Goal: Transaction & Acquisition: Purchase product/service

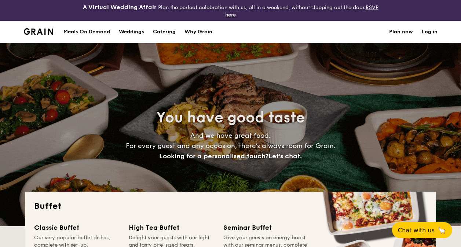
select select
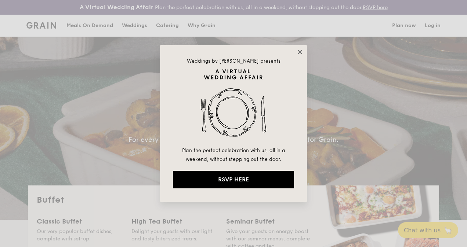
click at [298, 50] on icon at bounding box center [300, 52] width 7 height 7
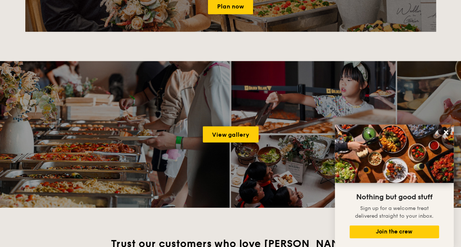
scroll to position [991, 0]
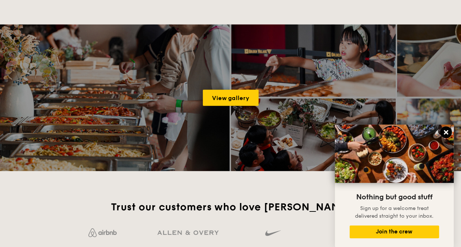
click at [448, 131] on icon at bounding box center [446, 132] width 7 height 7
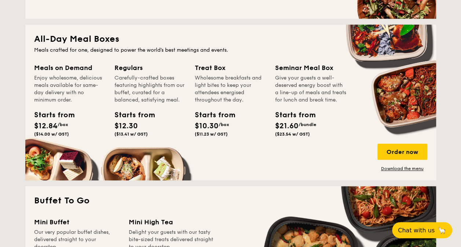
scroll to position [290, 0]
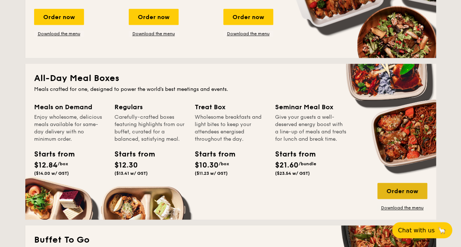
click at [398, 192] on div "Order now" at bounding box center [403, 191] width 50 height 16
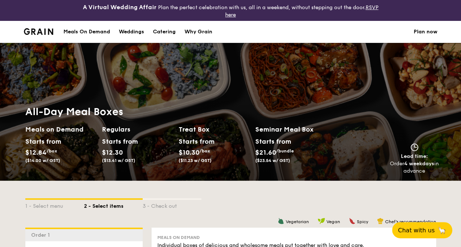
scroll to position [951, 0]
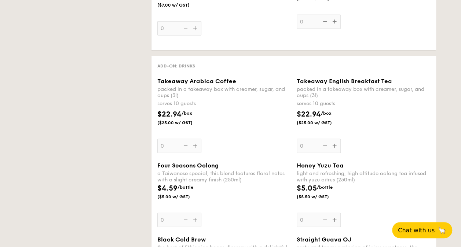
select select
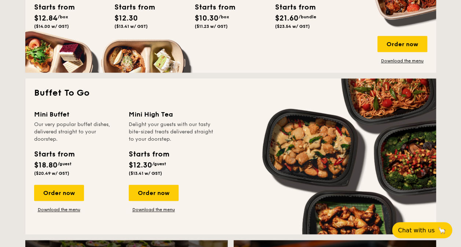
scroll to position [327, 0]
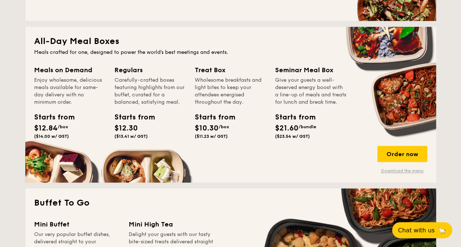
click at [405, 172] on link "Download the menu" at bounding box center [403, 171] width 50 height 6
click at [396, 153] on div "Order now" at bounding box center [403, 154] width 50 height 16
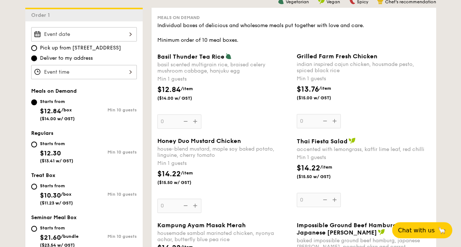
scroll to position [257, 0]
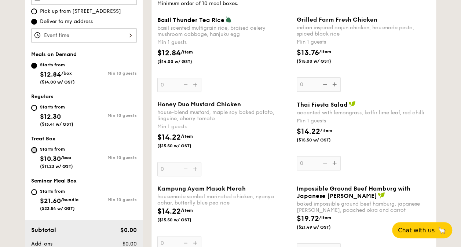
click at [34, 147] on input "Starts from $10.30 /box ($11.23 w/ GST) Min 10 guests" at bounding box center [34, 150] width 6 height 6
radio input "true"
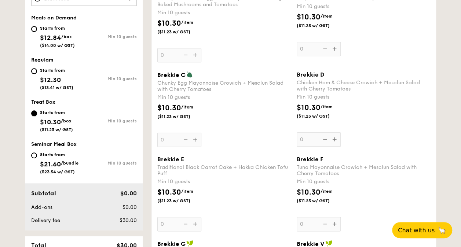
scroll to position [330, 0]
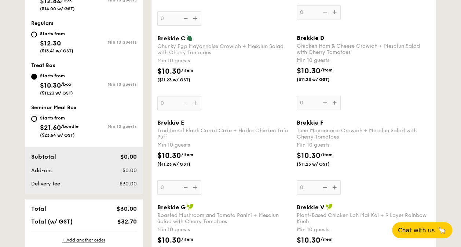
click at [193, 187] on div "Brekkie E Traditional Black Carrot Cake + Hakka Chicken Tofu Puff Min 10 guests…" at bounding box center [224, 157] width 134 height 76
click at [193, 187] on input "0" at bounding box center [179, 188] width 44 height 14
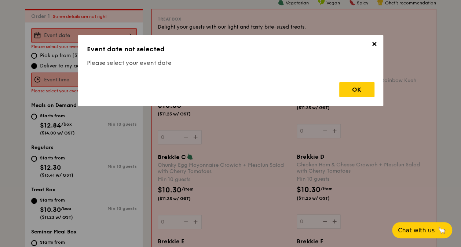
scroll to position [217, 0]
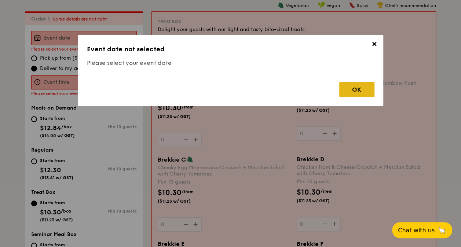
click at [354, 90] on div "OK" at bounding box center [356, 89] width 35 height 15
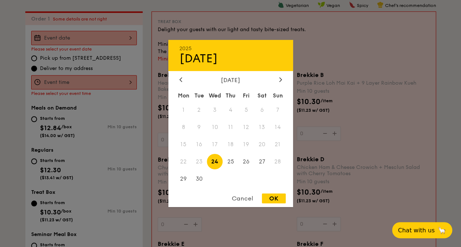
click at [132, 37] on div "2025 Sep [DATE] Tue Wed Thu Fri Sat Sun 1 2 3 4 5 6 7 8 9 10 11 12 13 14 15 16 …" at bounding box center [84, 38] width 106 height 14
click at [277, 80] on div at bounding box center [280, 80] width 7 height 7
click at [182, 180] on span "27" at bounding box center [184, 179] width 16 height 16
click at [274, 201] on div "OK" at bounding box center [274, 199] width 24 height 10
type input "[DATE]"
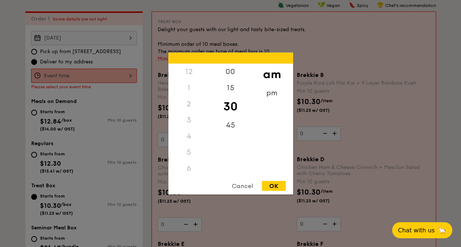
click at [129, 75] on div "12 1 2 3 4 5 6 7 8 9 10 11 00 15 30 45 am pm Cancel OK" at bounding box center [84, 76] width 106 height 14
click at [190, 129] on div "9" at bounding box center [188, 133] width 41 height 21
click at [228, 71] on div "00" at bounding box center [230, 74] width 41 height 21
click at [274, 185] on div "OK" at bounding box center [274, 186] width 24 height 10
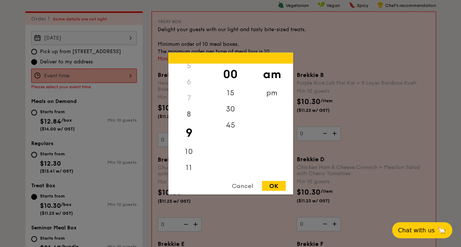
type input "9:00AM"
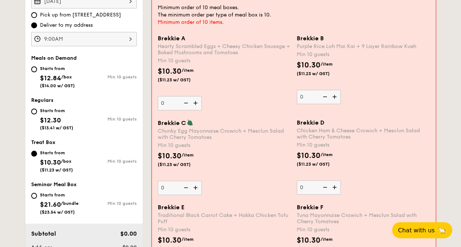
scroll to position [290, 0]
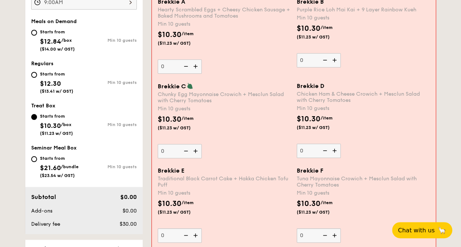
click at [195, 231] on img at bounding box center [196, 236] width 11 height 14
click at [195, 231] on input "0" at bounding box center [180, 236] width 44 height 14
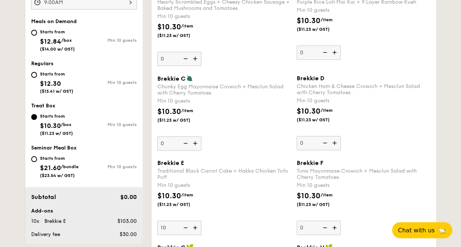
click at [197, 228] on img at bounding box center [195, 228] width 11 height 14
click at [197, 228] on input "10" at bounding box center [179, 228] width 44 height 14
click at [183, 226] on img at bounding box center [184, 228] width 11 height 14
click at [183, 226] on input "11" at bounding box center [179, 228] width 44 height 14
type input "10"
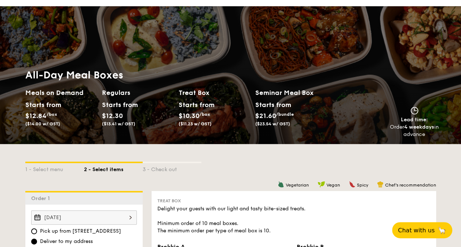
scroll to position [0, 0]
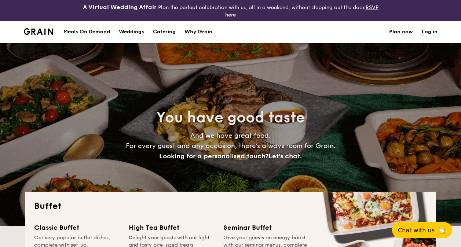
select select
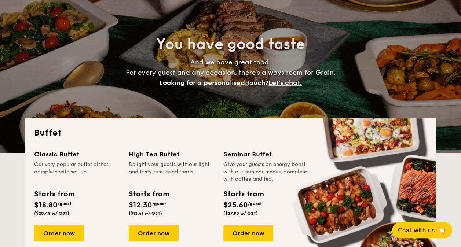
scroll to position [147, 0]
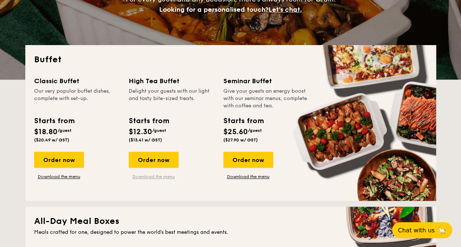
click at [148, 175] on link "Download the menu" at bounding box center [154, 177] width 50 height 6
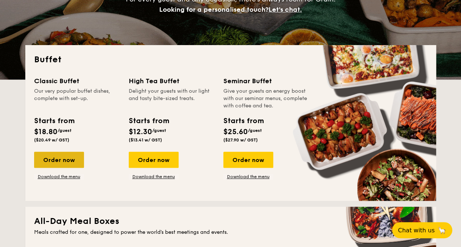
click at [49, 162] on div "Order now" at bounding box center [59, 160] width 50 height 16
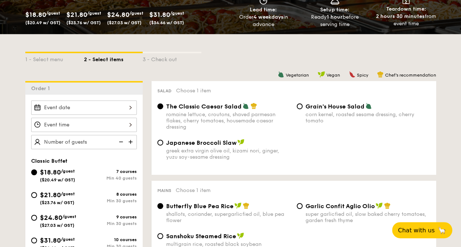
scroll to position [73, 0]
